Goal: Transaction & Acquisition: Purchase product/service

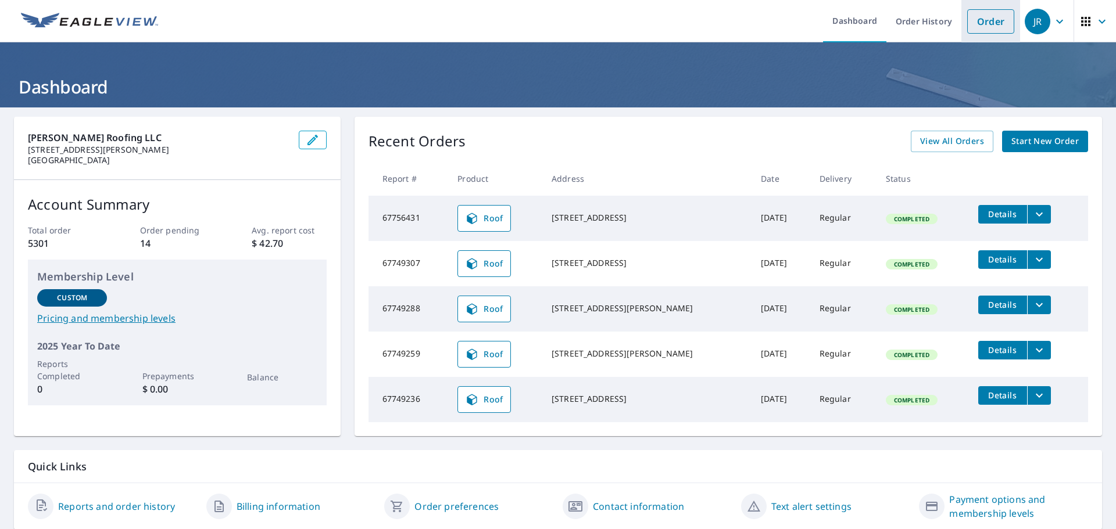
click at [989, 24] on link "Order" at bounding box center [990, 21] width 47 height 24
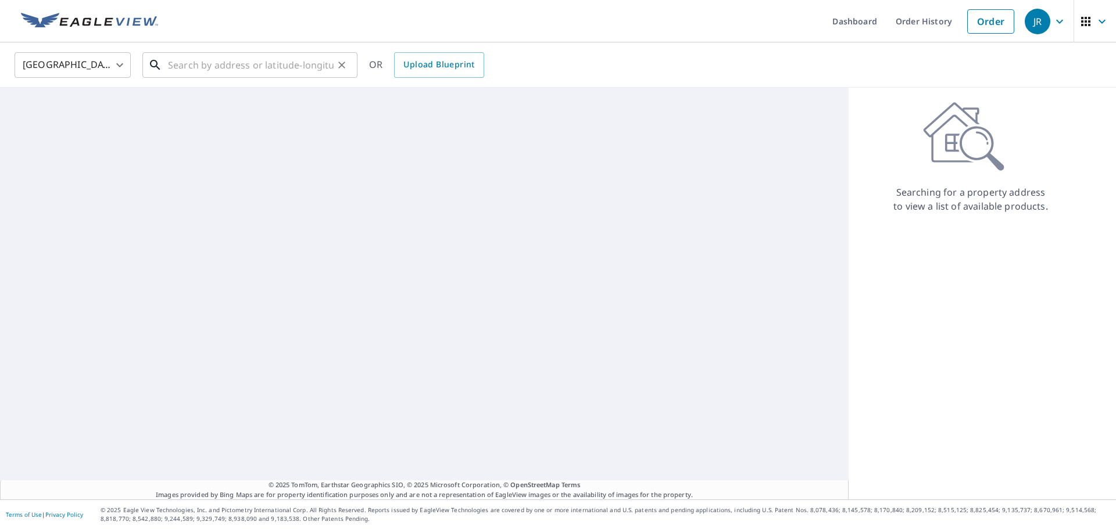
click at [202, 64] on input "text" at bounding box center [251, 65] width 166 height 33
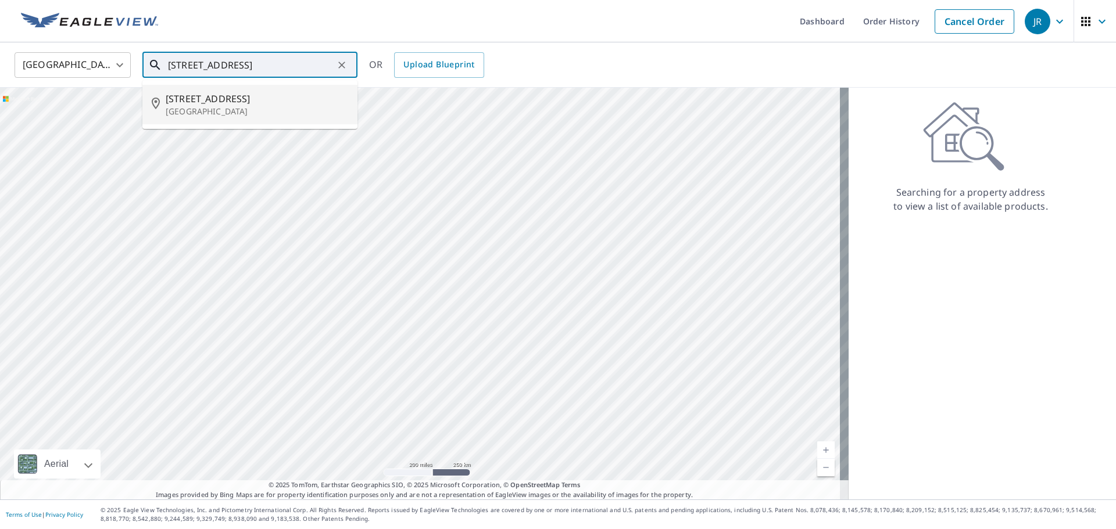
click at [202, 104] on span "[STREET_ADDRESS]" at bounding box center [257, 99] width 183 height 14
type input "[STREET_ADDRESS]"
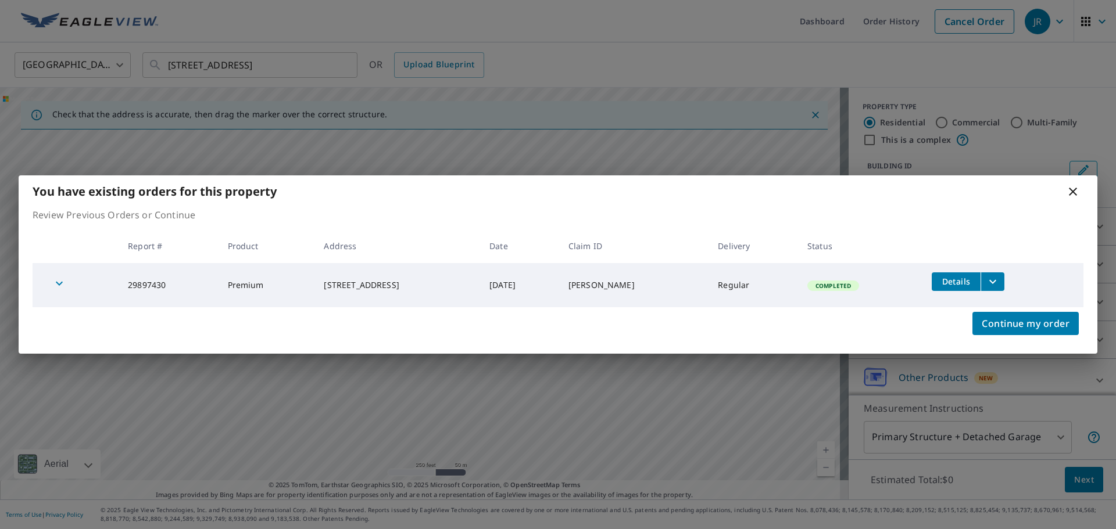
click at [1000, 285] on icon "filesDropdownBtn-29897430" at bounding box center [993, 282] width 14 height 14
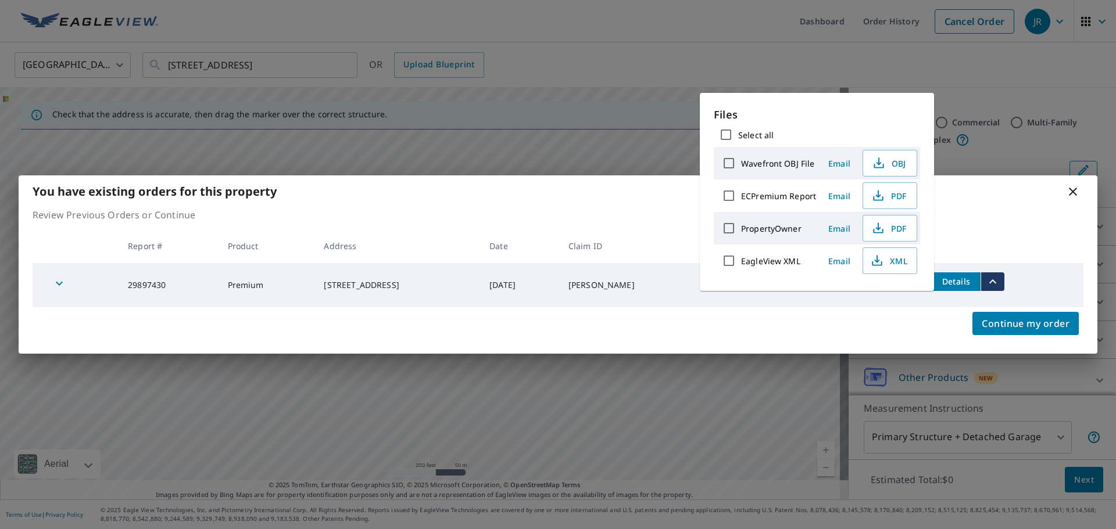
click at [1018, 207] on div "You have existing orders for this property" at bounding box center [558, 192] width 1079 height 32
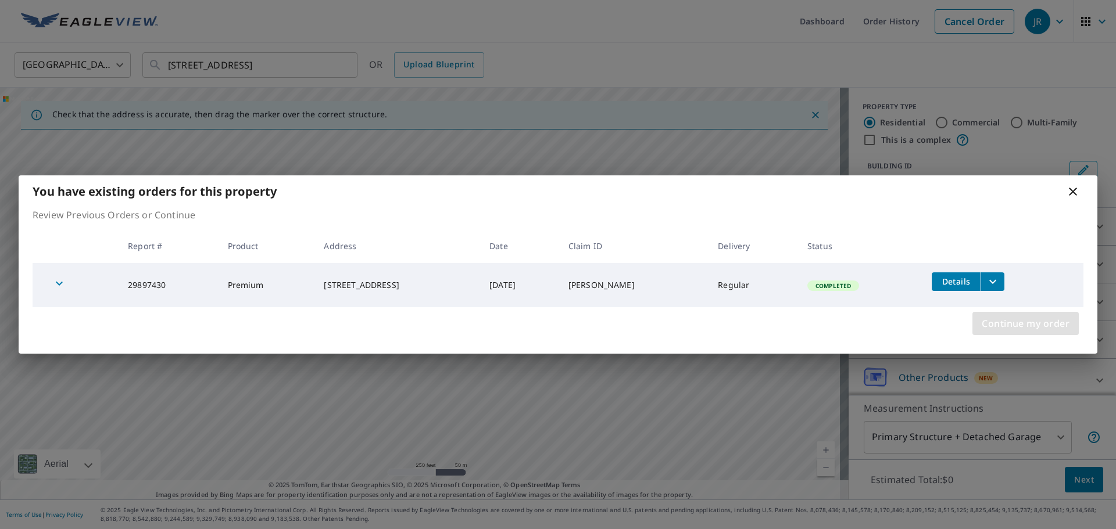
click at [1014, 324] on span "Continue my order" at bounding box center [1026, 324] width 88 height 16
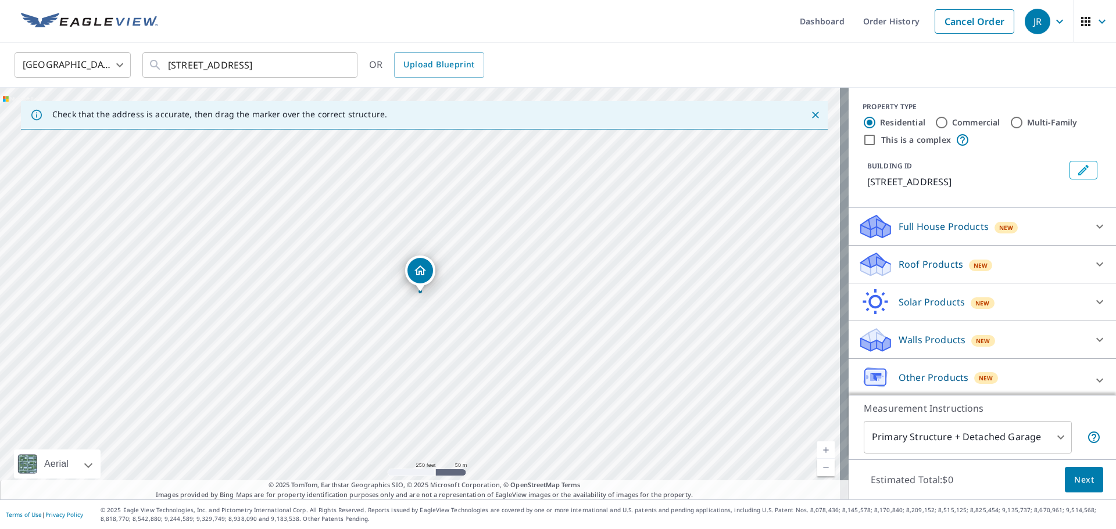
click at [870, 263] on icon at bounding box center [876, 260] width 30 height 15
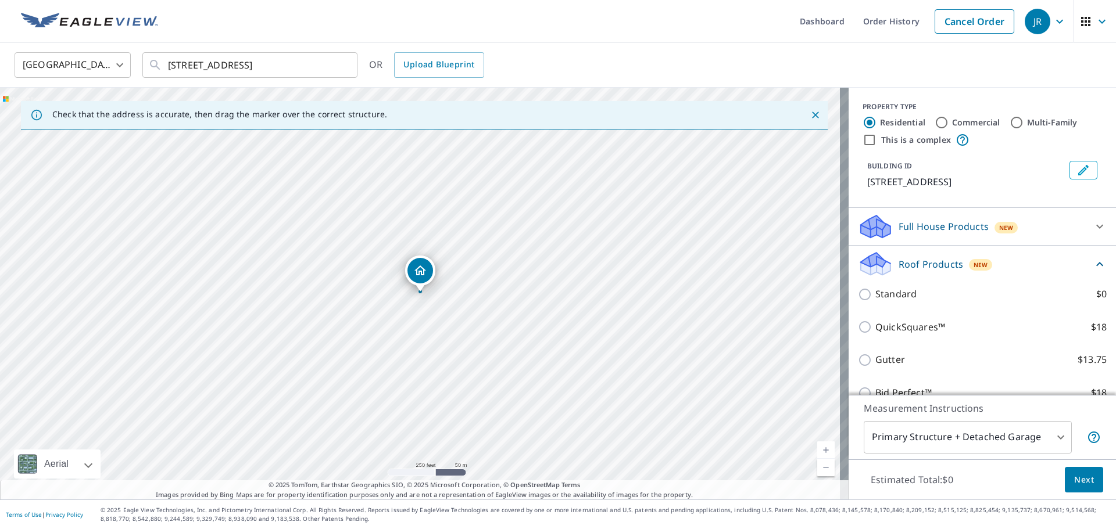
scroll to position [116, 0]
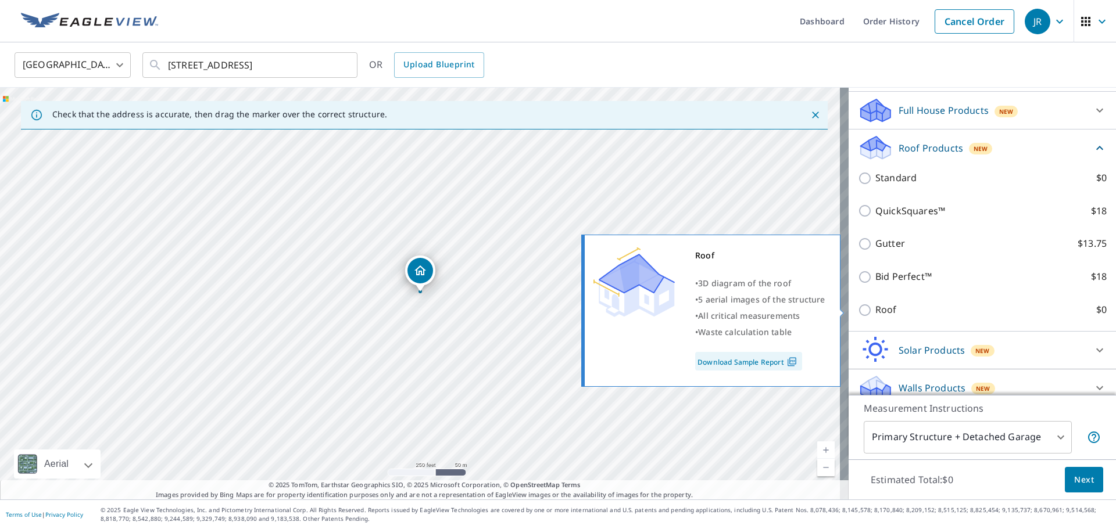
click at [858, 307] on input "Roof $0" at bounding box center [866, 310] width 17 height 14
checkbox input "true"
type input "3"
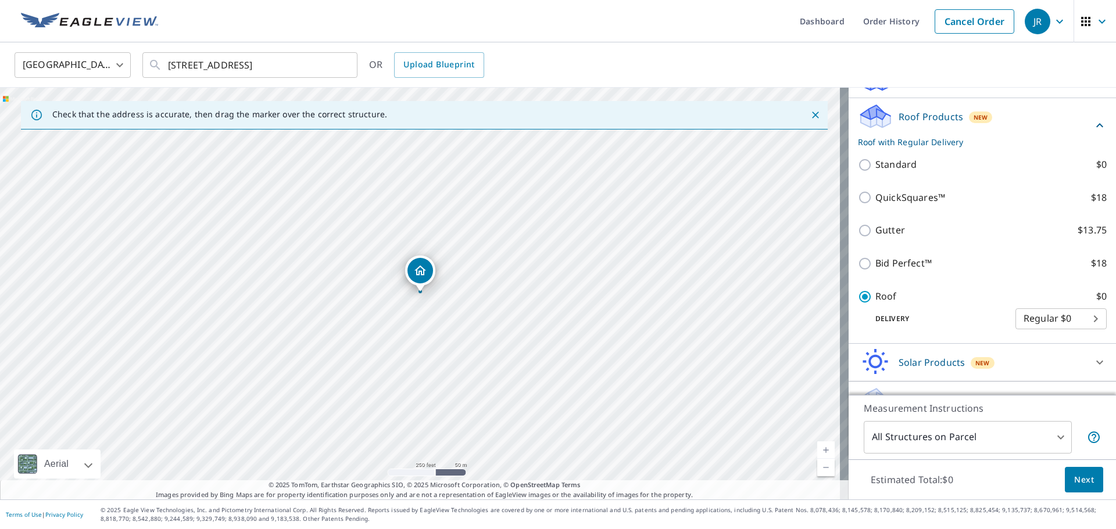
scroll to position [174, 0]
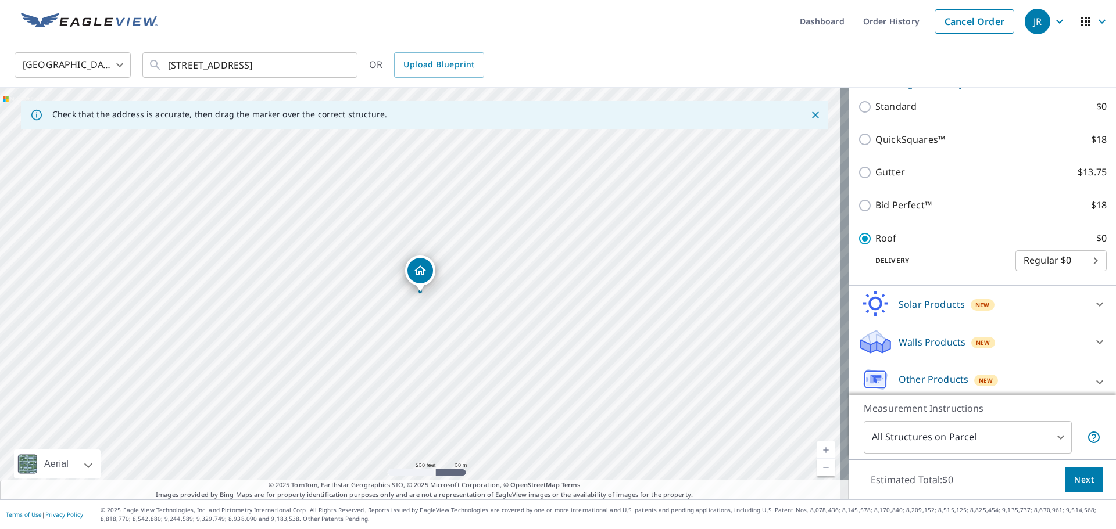
click at [1081, 482] on span "Next" at bounding box center [1084, 480] width 20 height 15
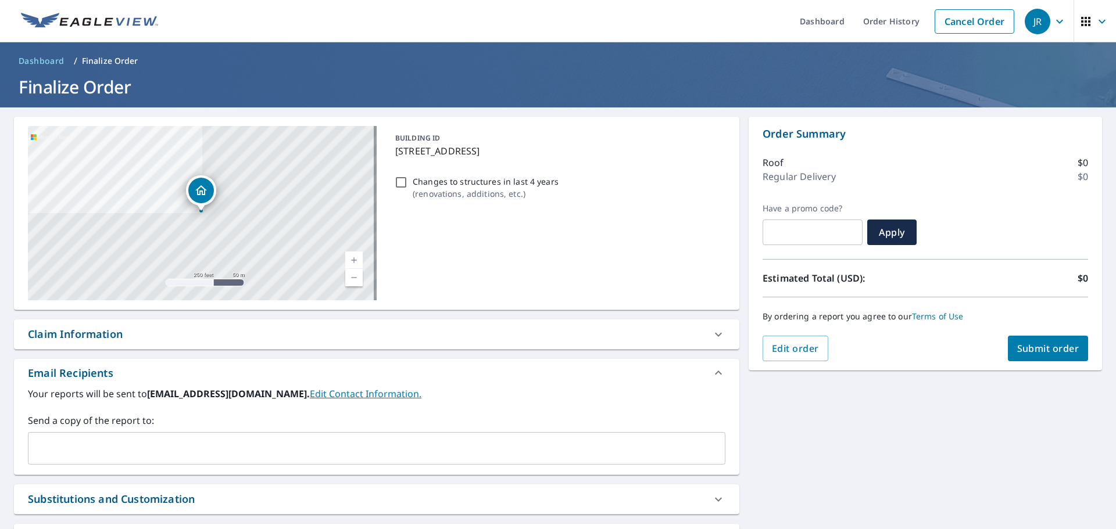
click at [74, 448] on input "text" at bounding box center [368, 449] width 670 height 22
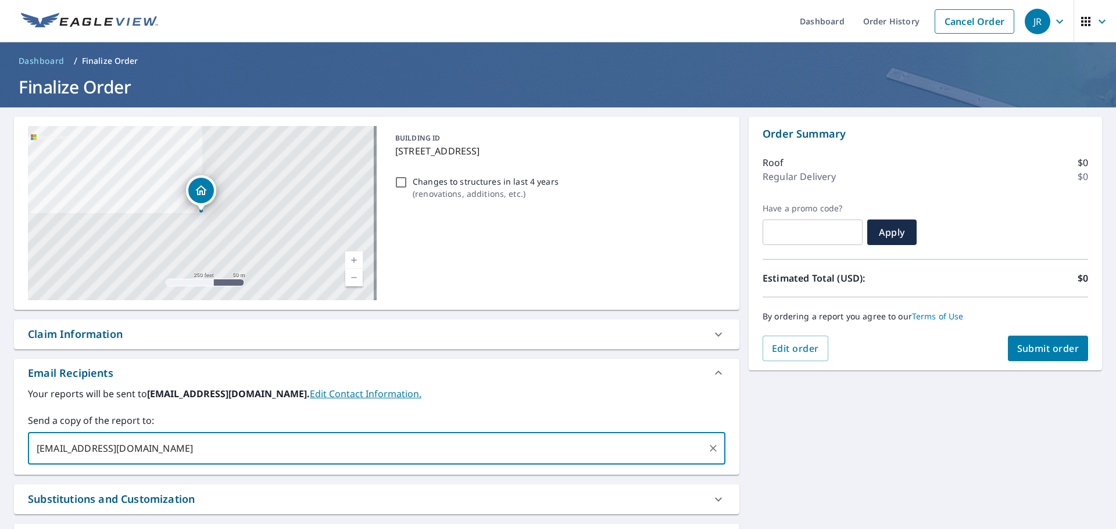
click at [62, 454] on input "[EMAIL_ADDRESS][DOMAIN_NAME]" at bounding box center [368, 449] width 670 height 22
type input "[PERSON_NAME][EMAIL_ADDRESS][DOMAIN_NAME]"
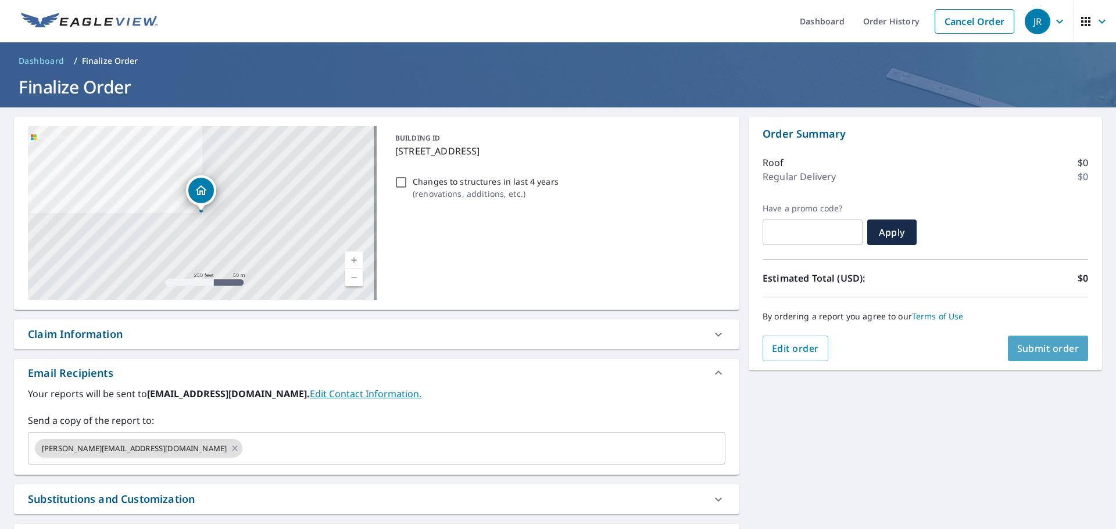
click at [1032, 349] on span "Submit order" at bounding box center [1048, 348] width 62 height 13
checkbox input "true"
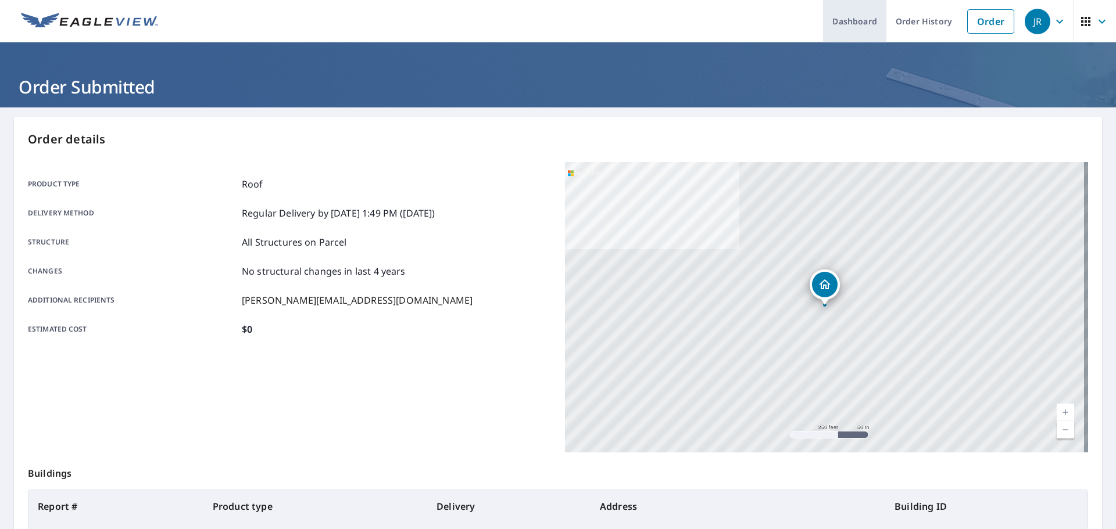
click at [849, 24] on link "Dashboard" at bounding box center [854, 21] width 63 height 42
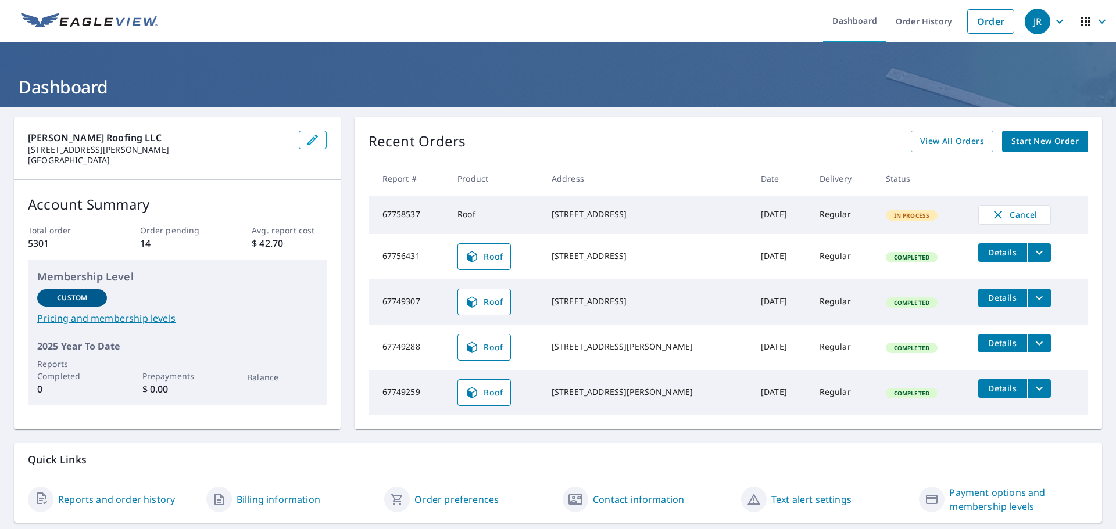
scroll to position [36, 0]
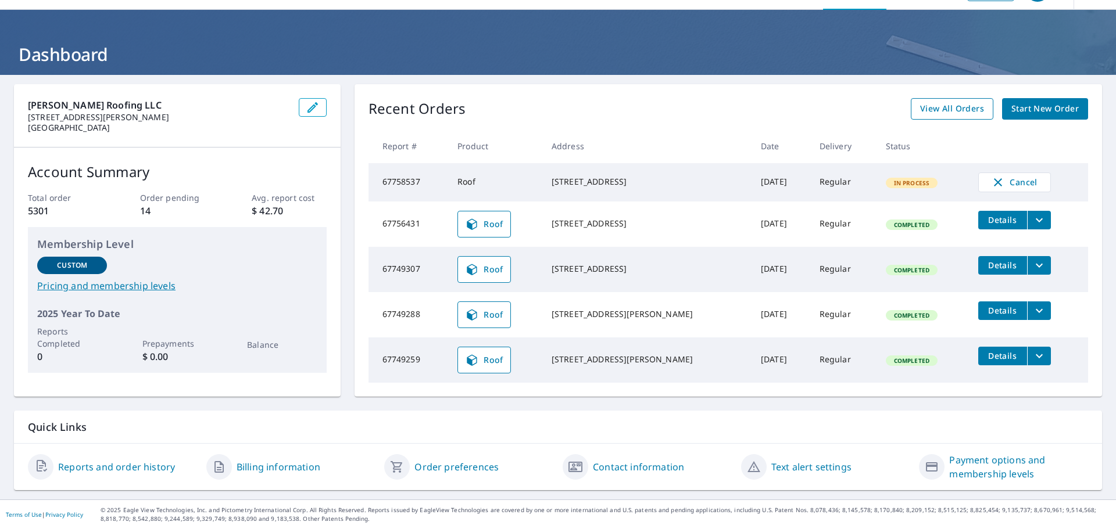
click at [946, 106] on span "View All Orders" at bounding box center [952, 109] width 64 height 15
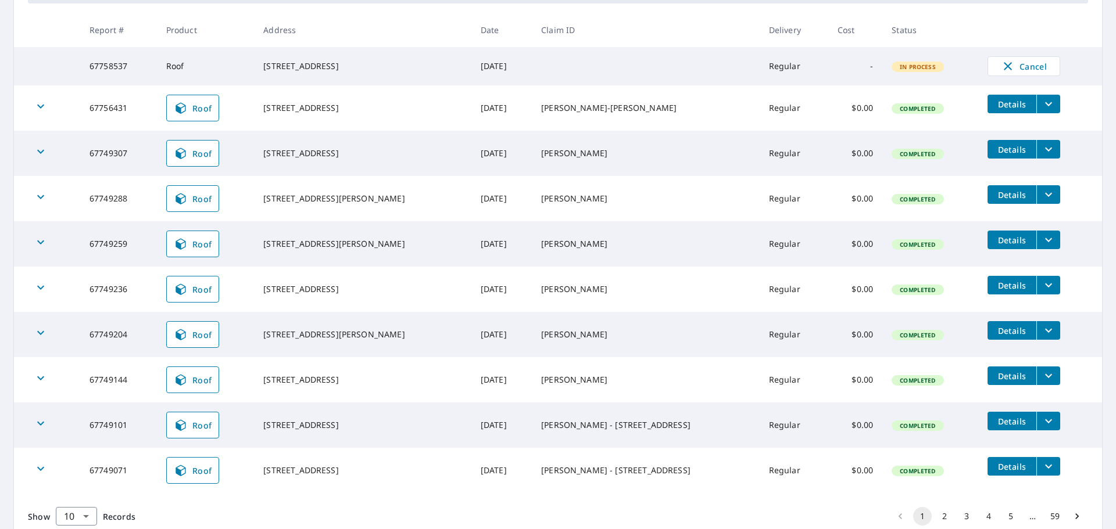
scroll to position [263, 0]
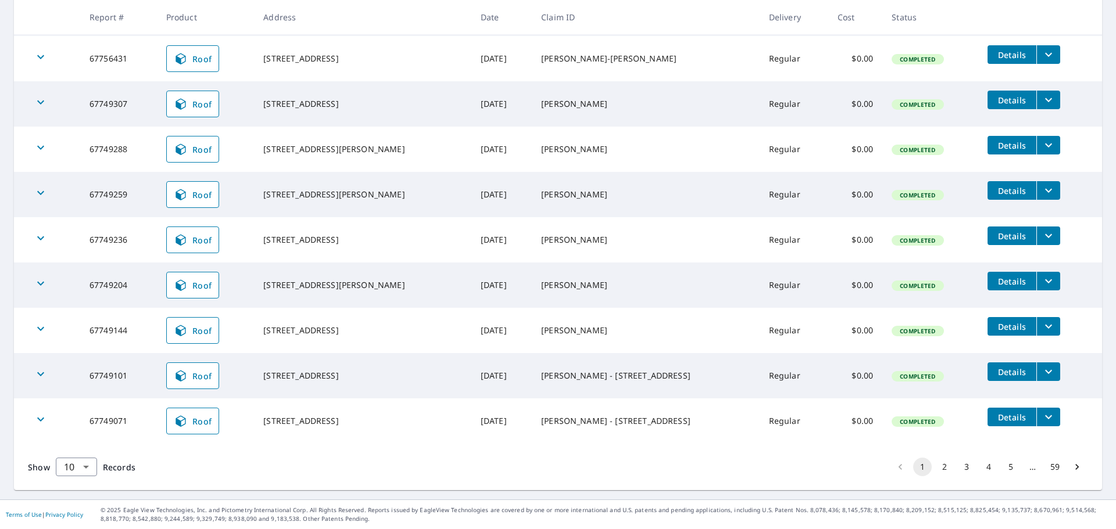
click at [935, 469] on button "2" at bounding box center [944, 467] width 19 height 19
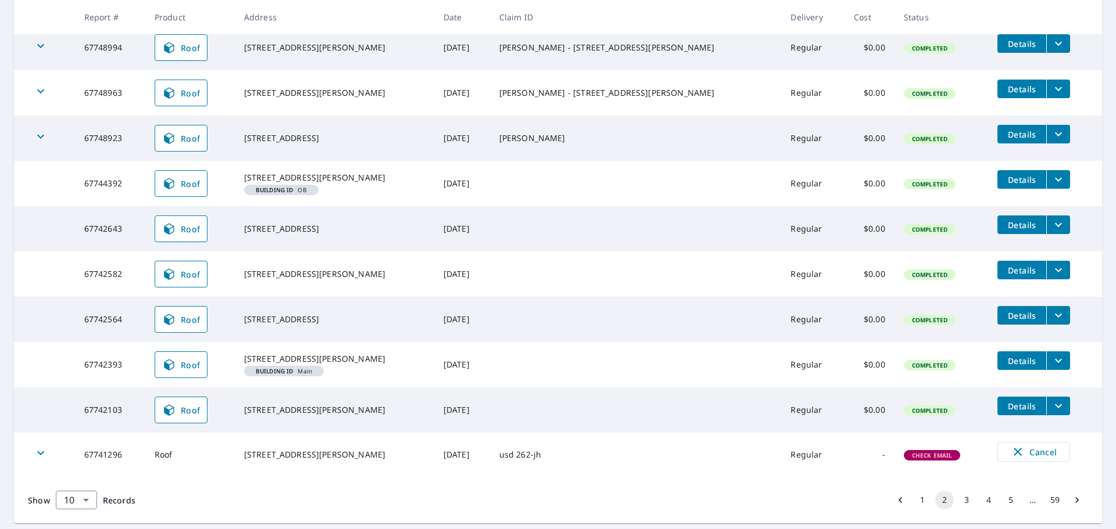
scroll to position [282, 0]
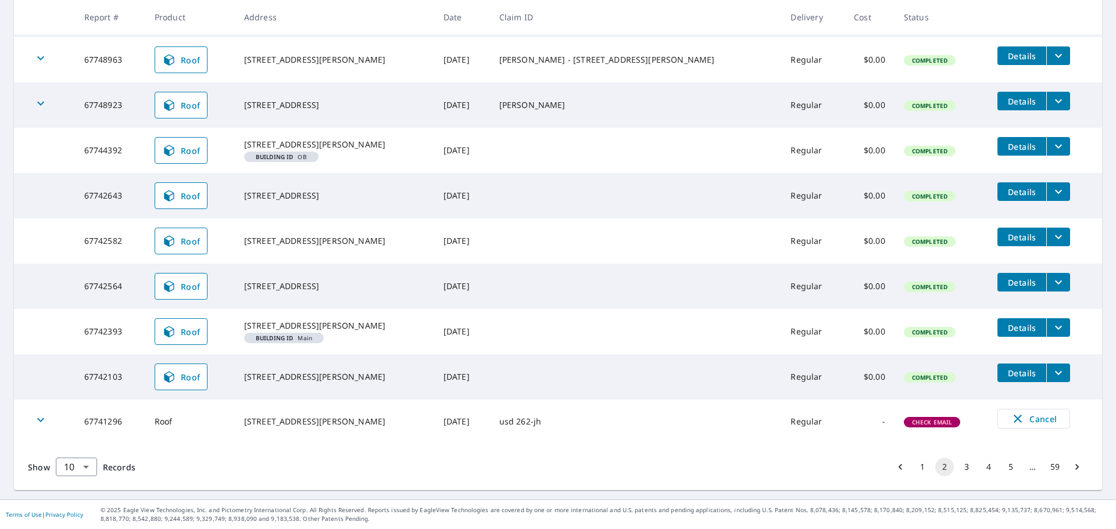
click at [914, 468] on button "1" at bounding box center [922, 467] width 19 height 19
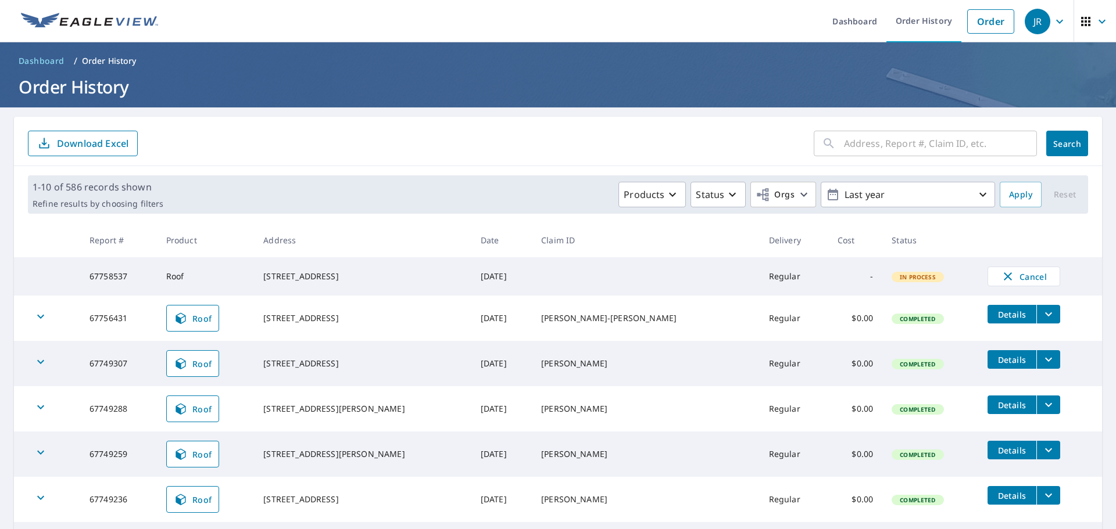
click at [844, 142] on input "text" at bounding box center [940, 143] width 193 height 33
type input "3027 n governeour cir"
click button "Search" at bounding box center [1067, 144] width 42 height 26
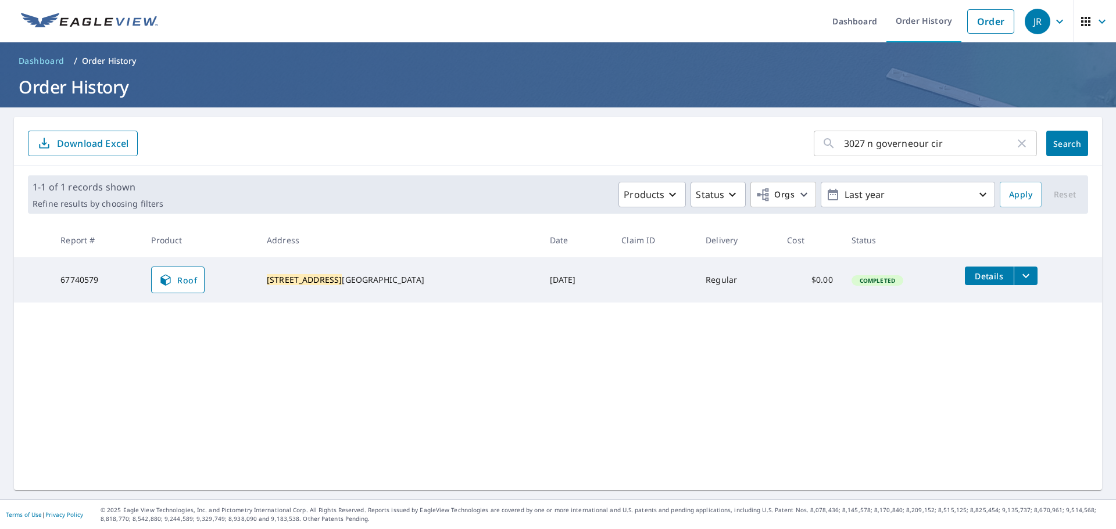
click at [1019, 271] on icon "filesDropdownBtn-67740579" at bounding box center [1026, 276] width 14 height 14
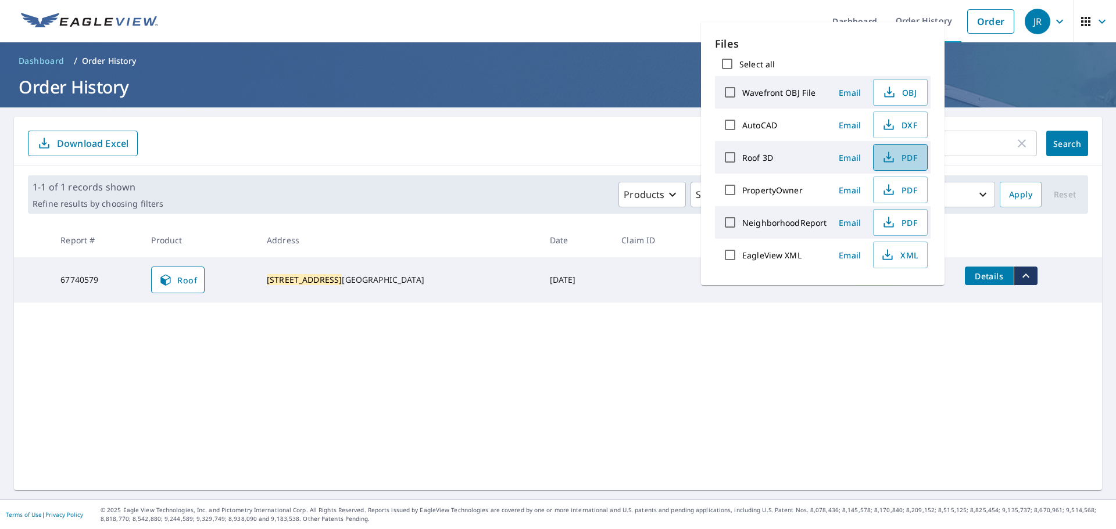
click at [889, 156] on icon "button" at bounding box center [889, 158] width 14 height 14
drag, startPoint x: 566, startPoint y: 19, endPoint x: 543, endPoint y: 10, distance: 24.3
click at [566, 19] on ul "Dashboard Order History Order" at bounding box center [592, 21] width 855 height 42
